Goal: Find contact information: Find contact information

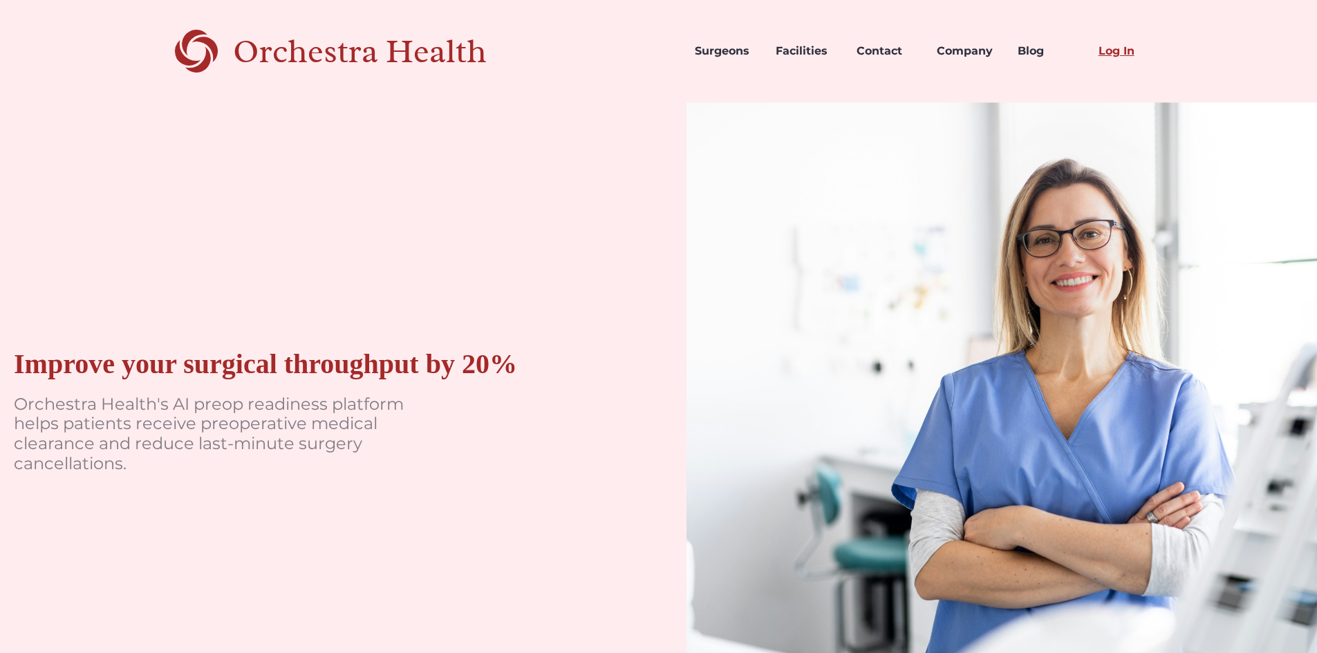
click at [1114, 53] on link "Log In" at bounding box center [1128, 51] width 81 height 47
click at [715, 50] on link "Surgeons" at bounding box center [724, 51] width 81 height 47
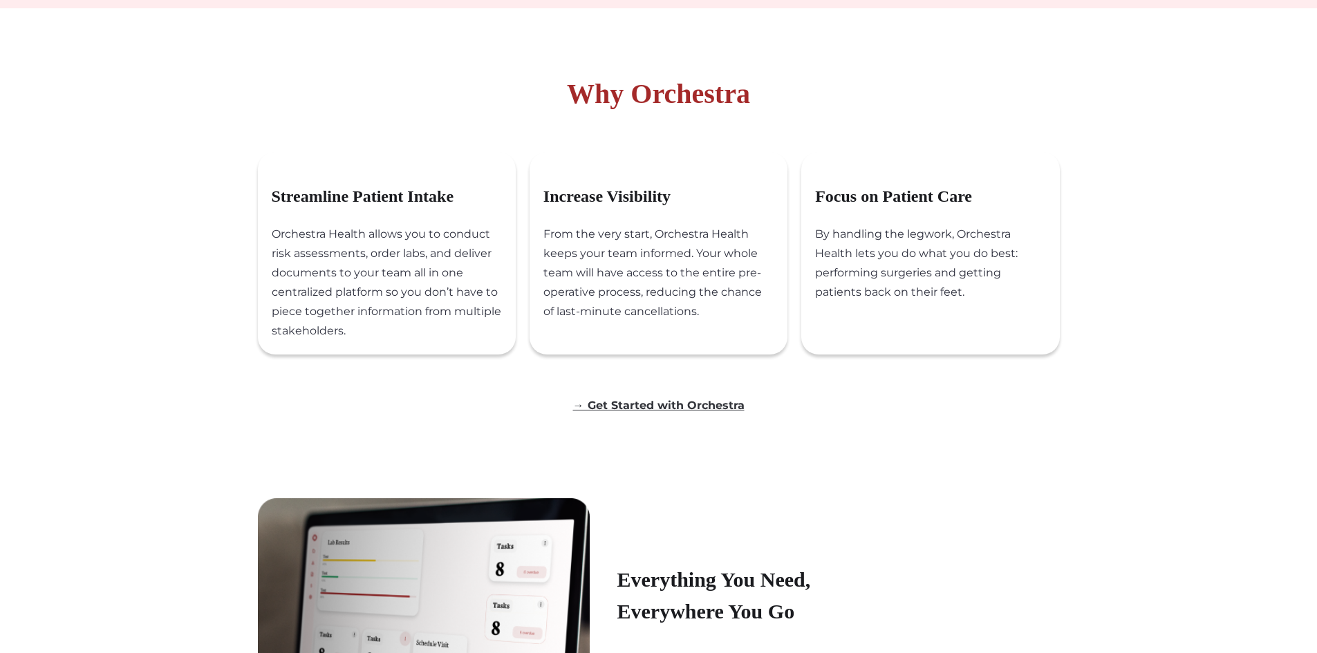
scroll to position [760, 0]
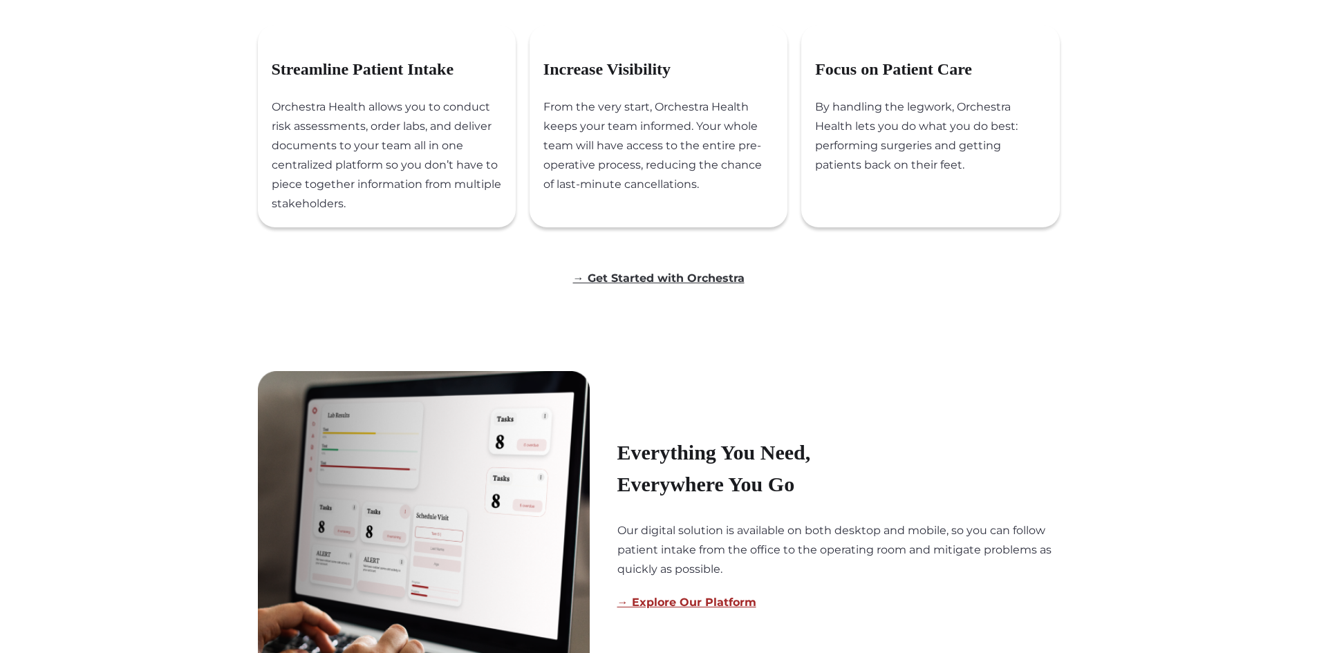
click at [662, 279] on link "→ Get Started with Orchestra" at bounding box center [658, 278] width 171 height 13
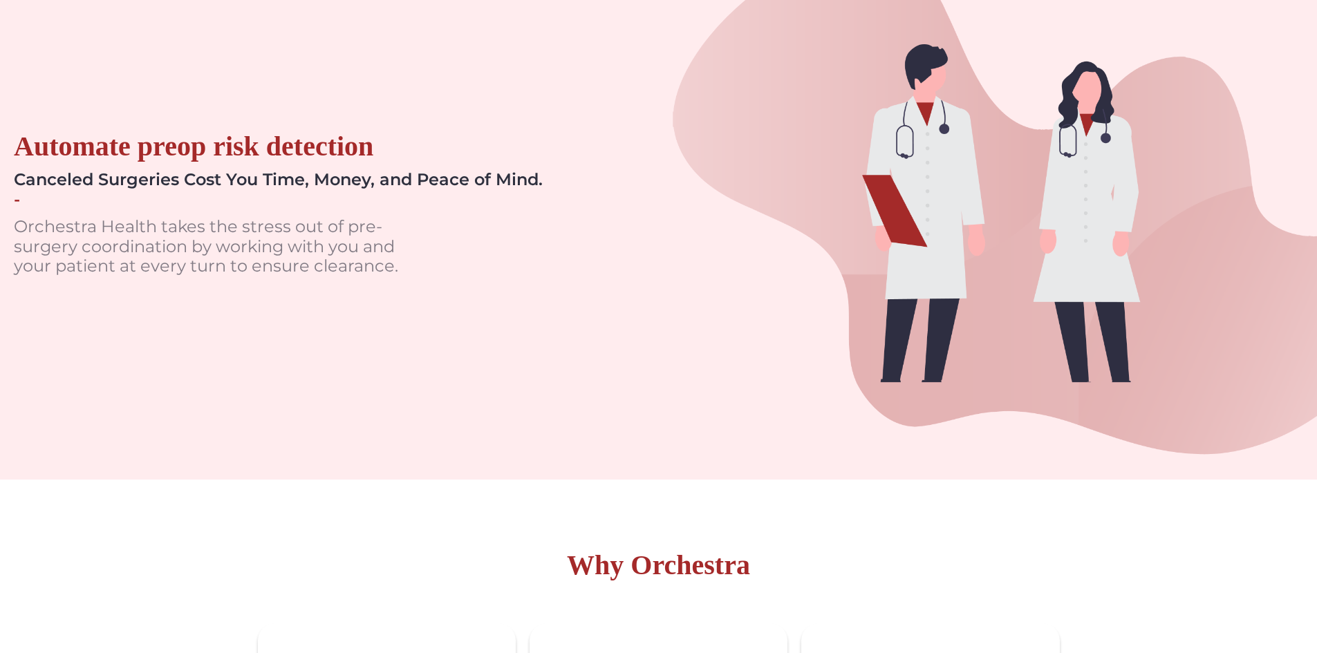
scroll to position [0, 0]
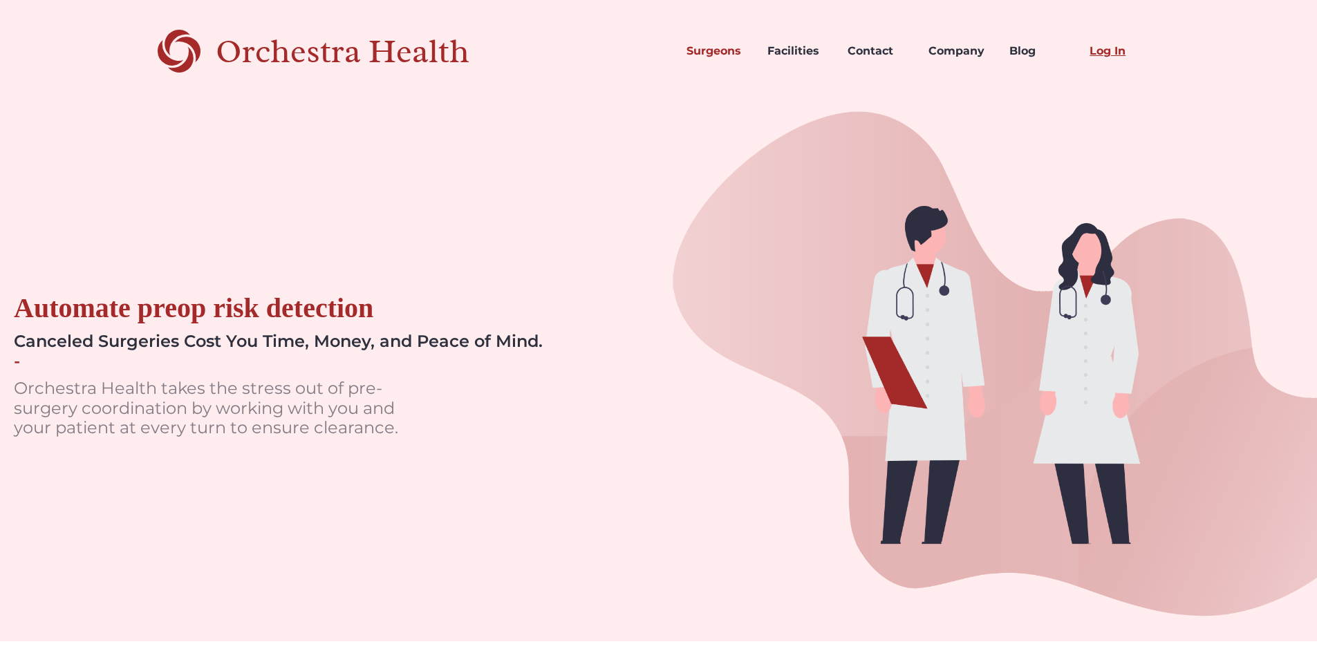
click at [1104, 56] on link "Log In" at bounding box center [1119, 51] width 81 height 47
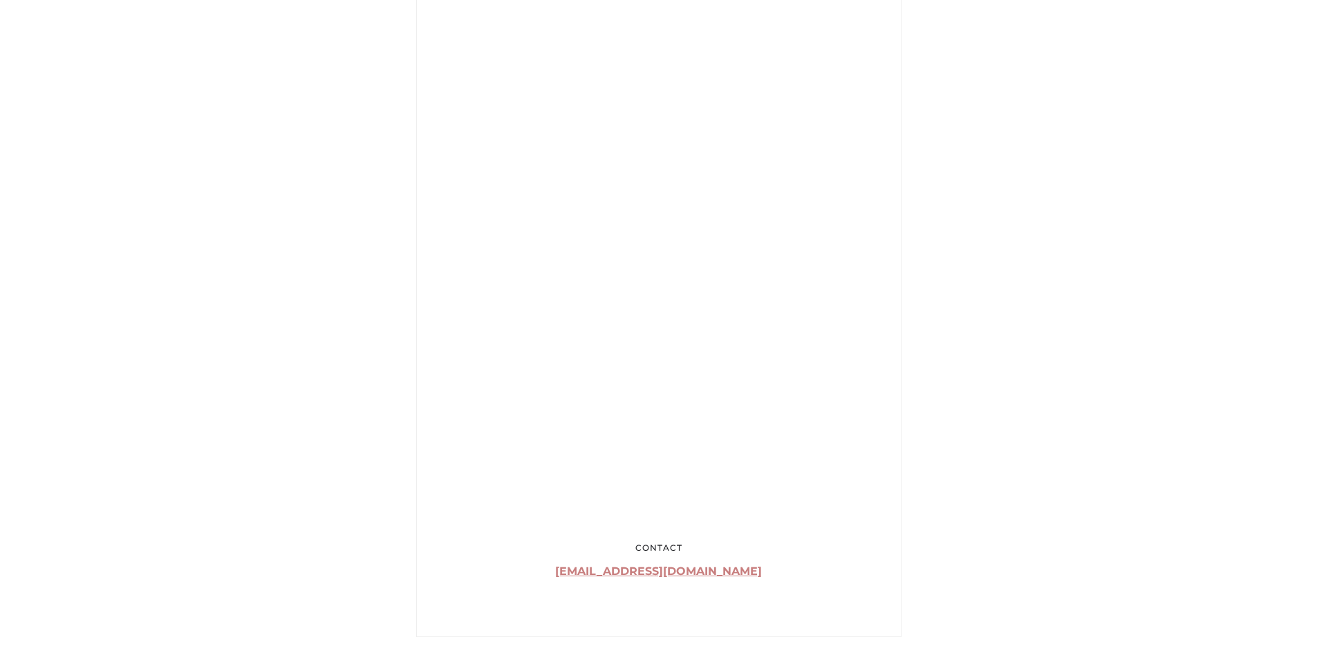
scroll to position [622, 0]
click at [958, 255] on div "Contact us Don't be a stranger! Reach out via the form below or send us an emai…" at bounding box center [658, 195] width 1037 height 851
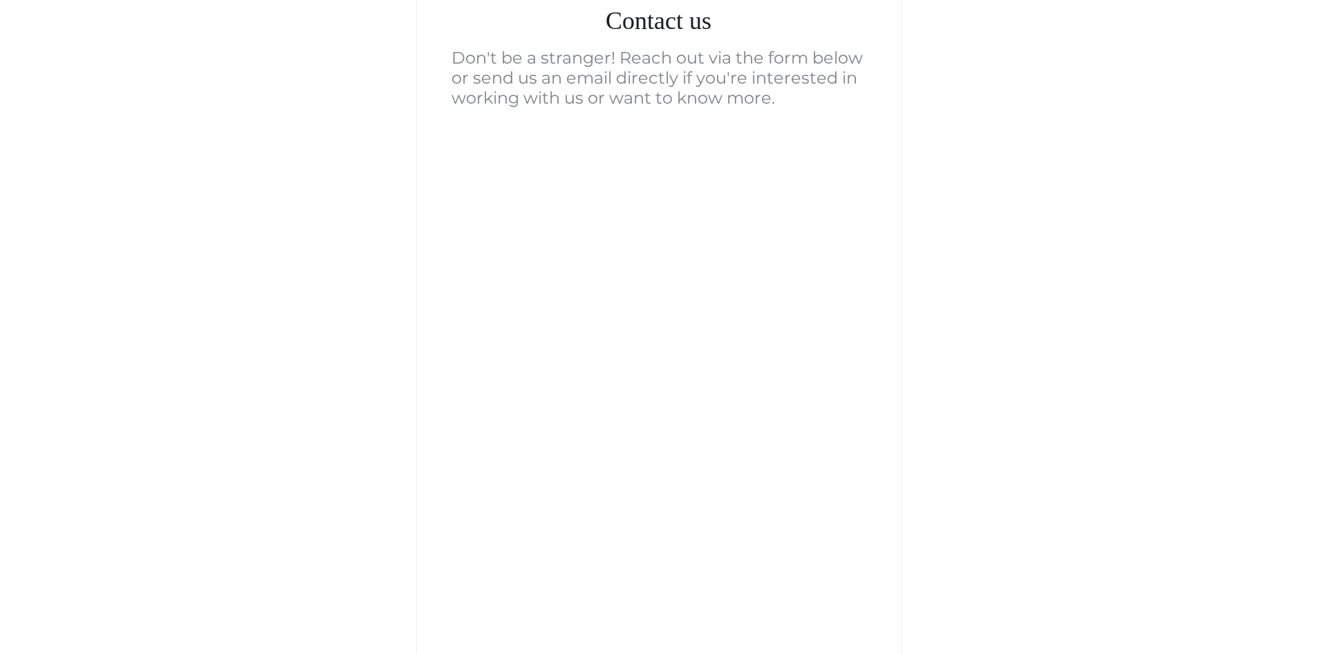
scroll to position [415, 0]
click at [966, 245] on div "Contact us Don't be a stranger! Reach out via the form below or send us an emai…" at bounding box center [658, 396] width 1037 height 837
click at [991, 433] on div "Contact us Don't be a stranger! Reach out via the form below or send us an emai…" at bounding box center [658, 396] width 1037 height 837
